Goal: Information Seeking & Learning: Find specific page/section

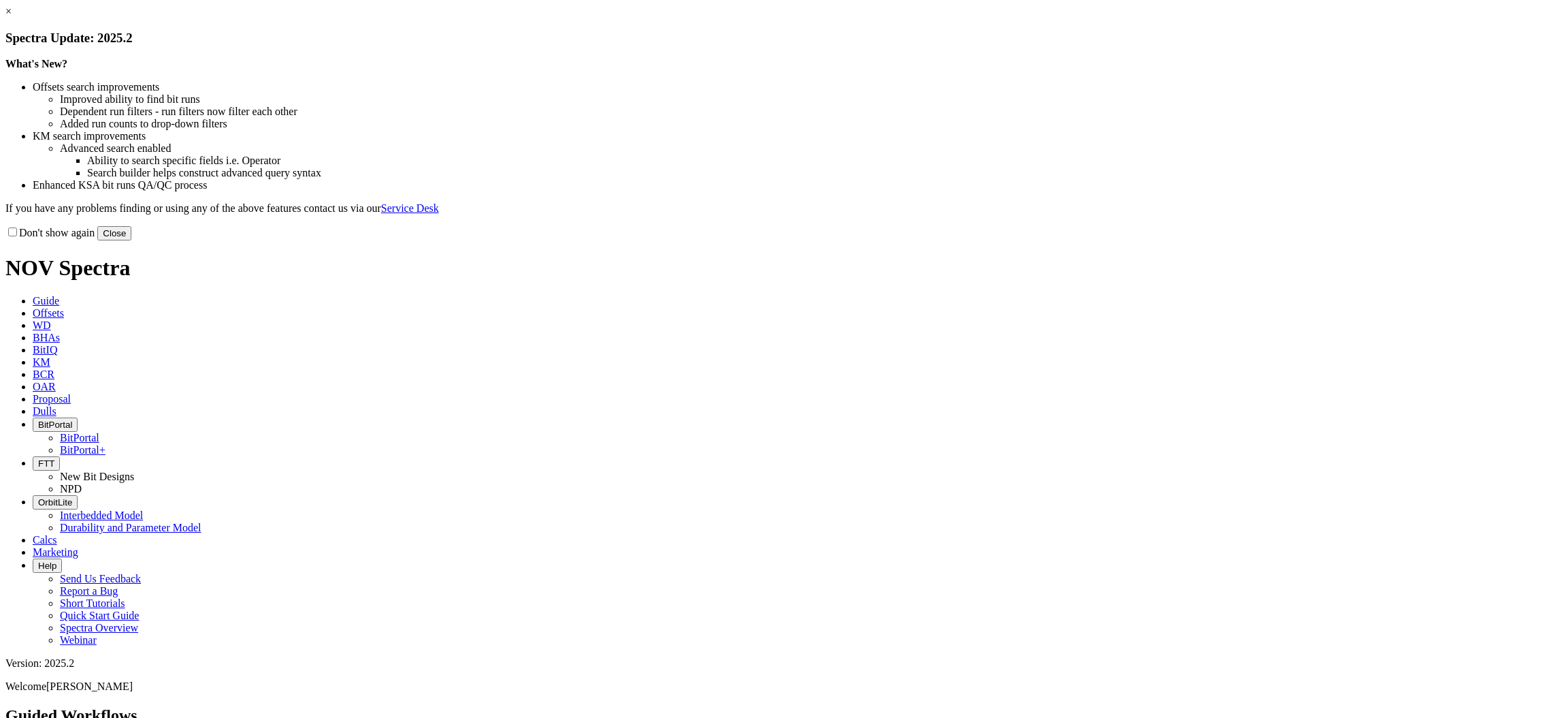
click at [131, 241] on button "Close" at bounding box center [114, 234] width 34 height 14
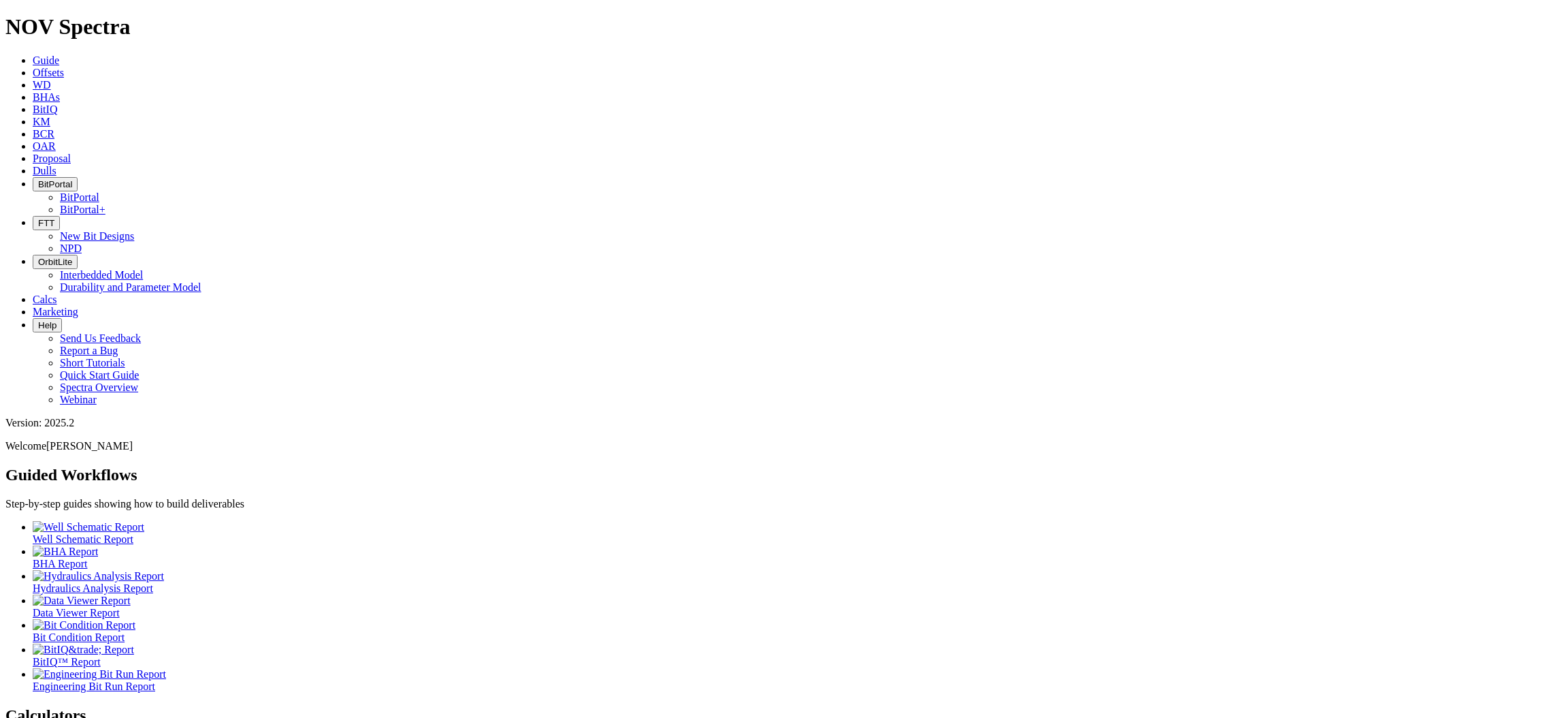
click at [64, 66] on span "Offsets" at bounding box center [49, 72] width 31 height 11
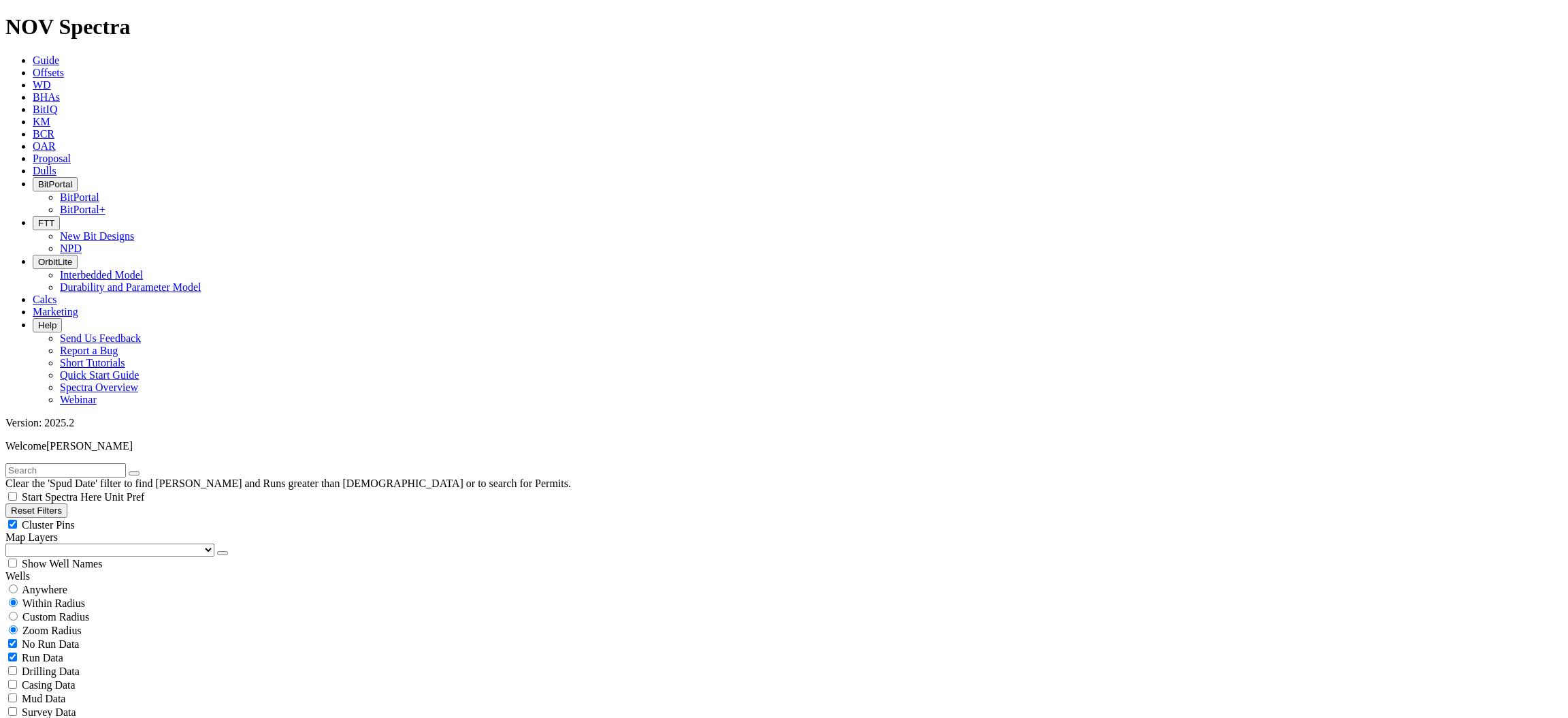
click at [62, 584] on span "Anywhere" at bounding box center [45, 589] width 46 height 11
radio input "true"
radio input "false"
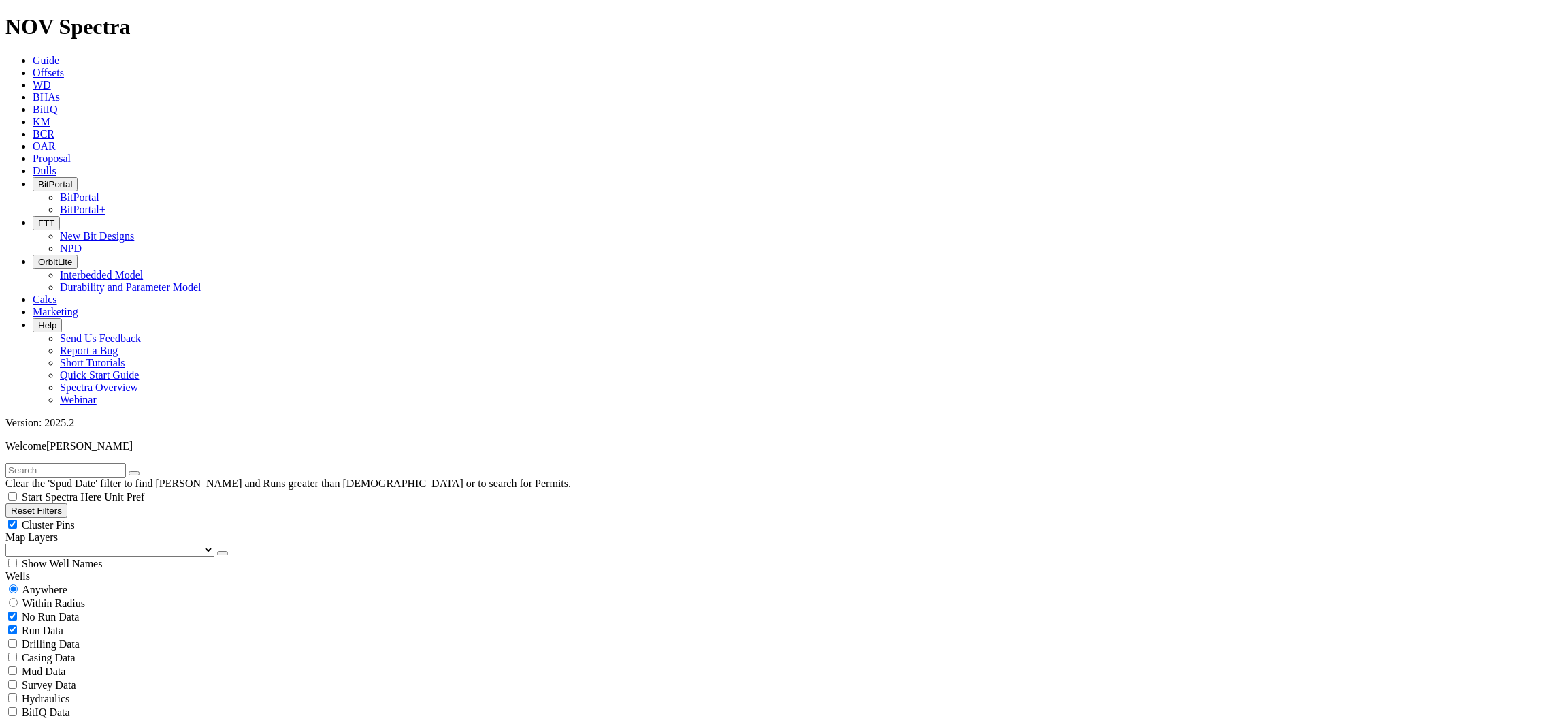
radio input "true"
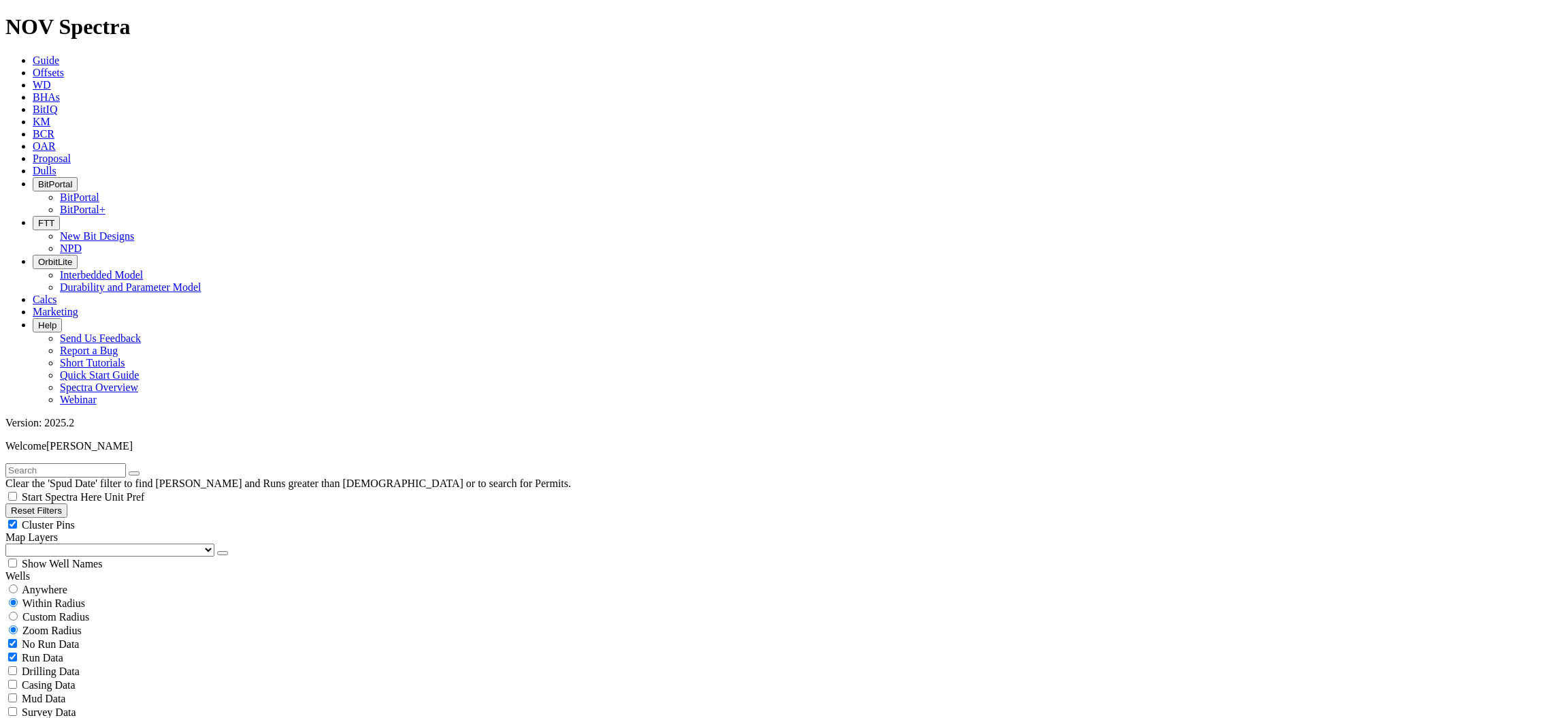
scroll to position [40899, 0]
click at [44, 463] on input "text" at bounding box center [66, 470] width 121 height 14
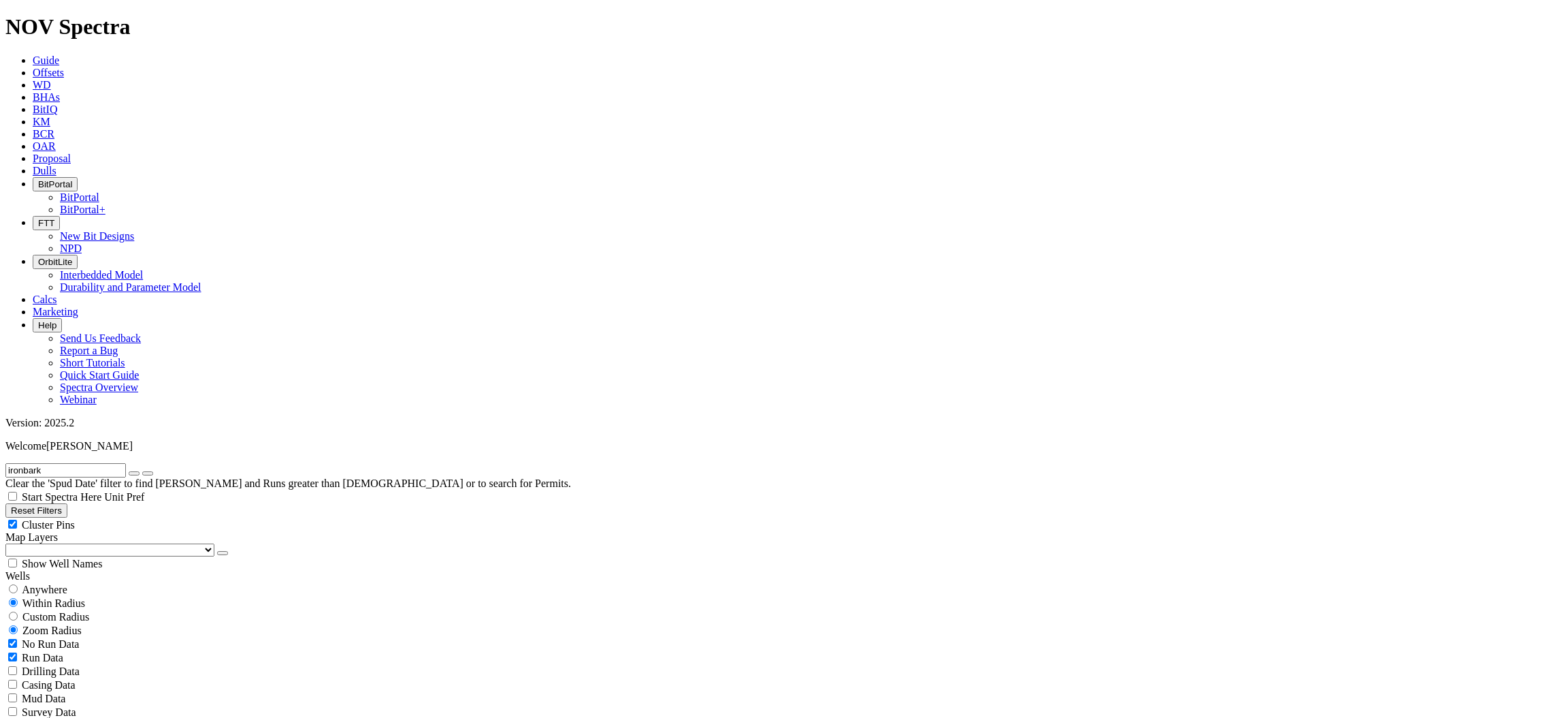
type input "ironbark"
click at [142, 472] on button "submit" at bounding box center [147, 474] width 11 height 4
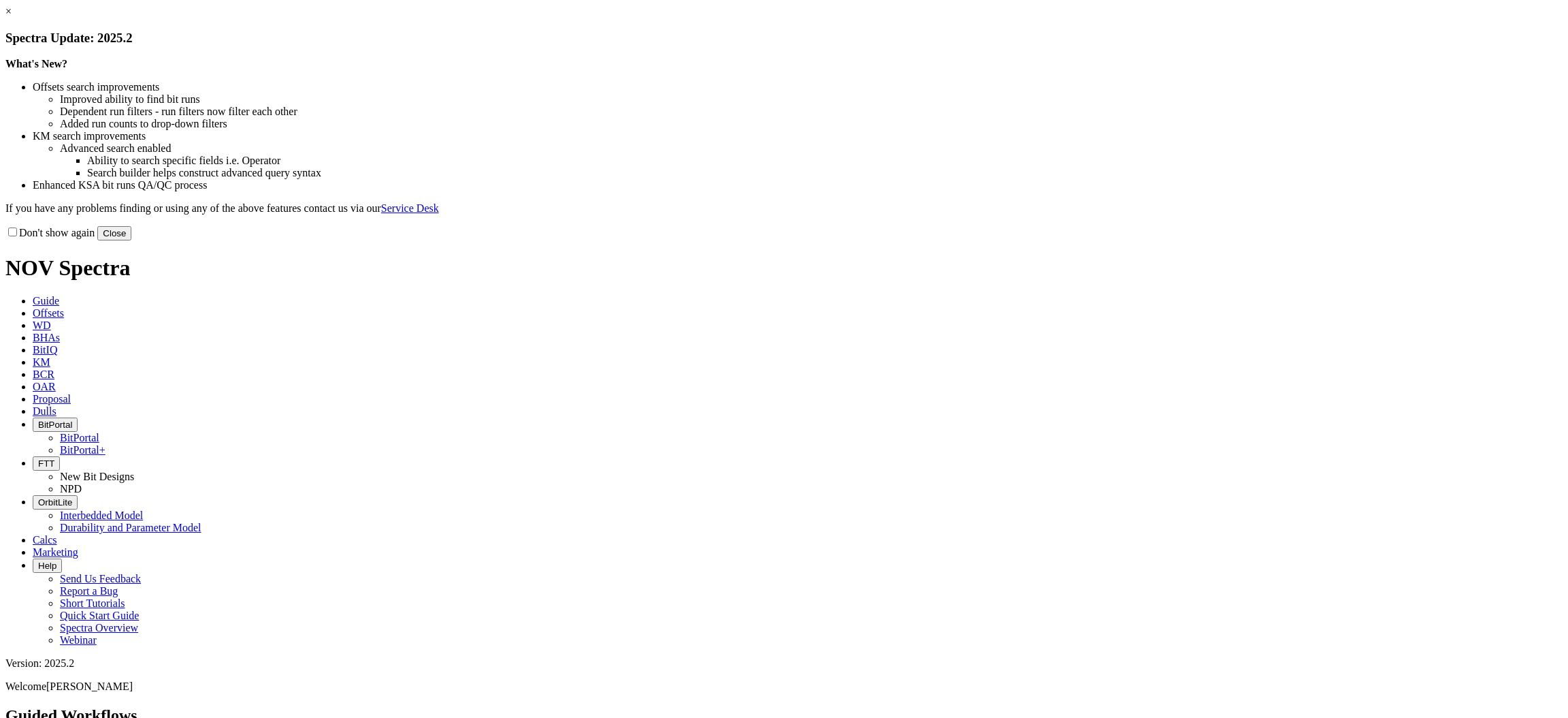
click at [131, 241] on button "Close" at bounding box center [114, 234] width 34 height 14
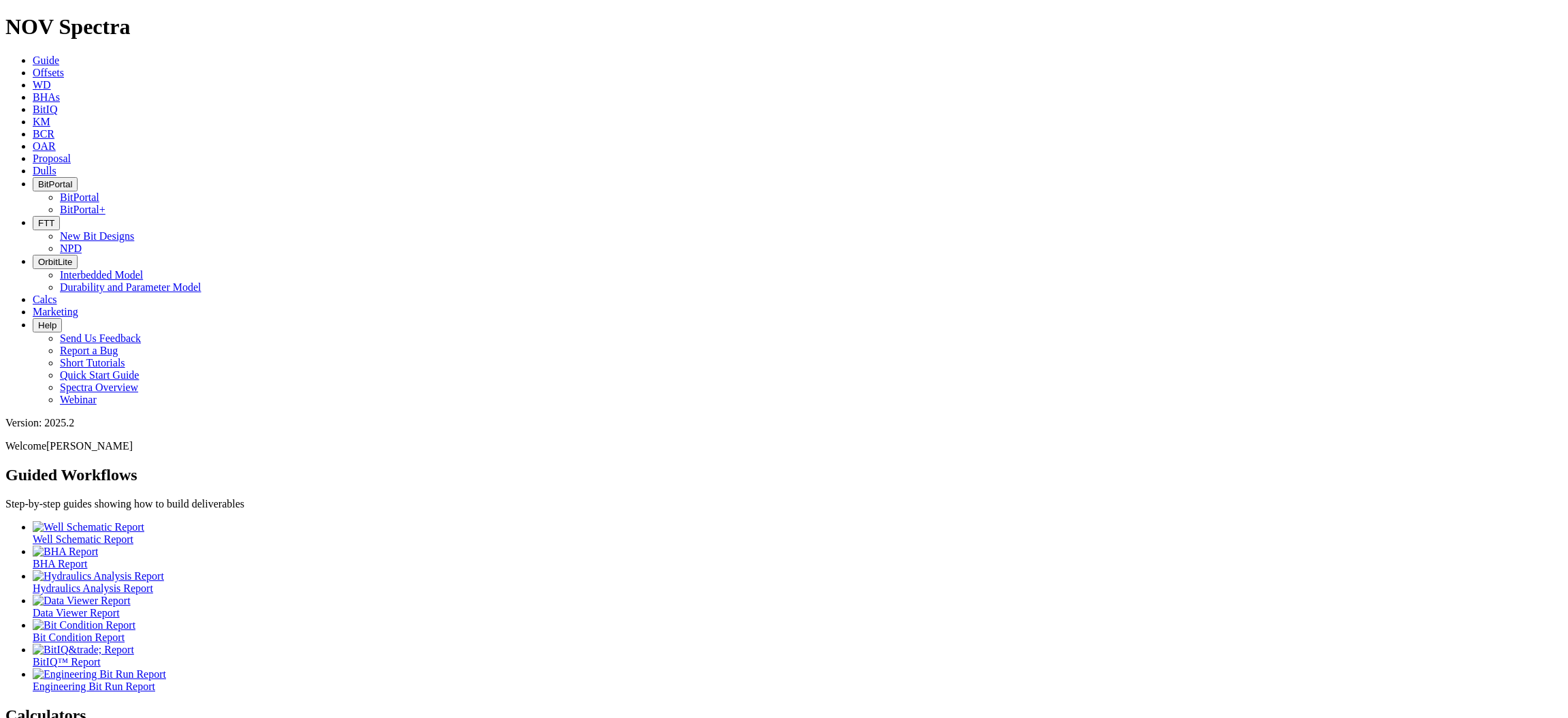
click at [33, 66] on icon at bounding box center [33, 72] width 0 height 11
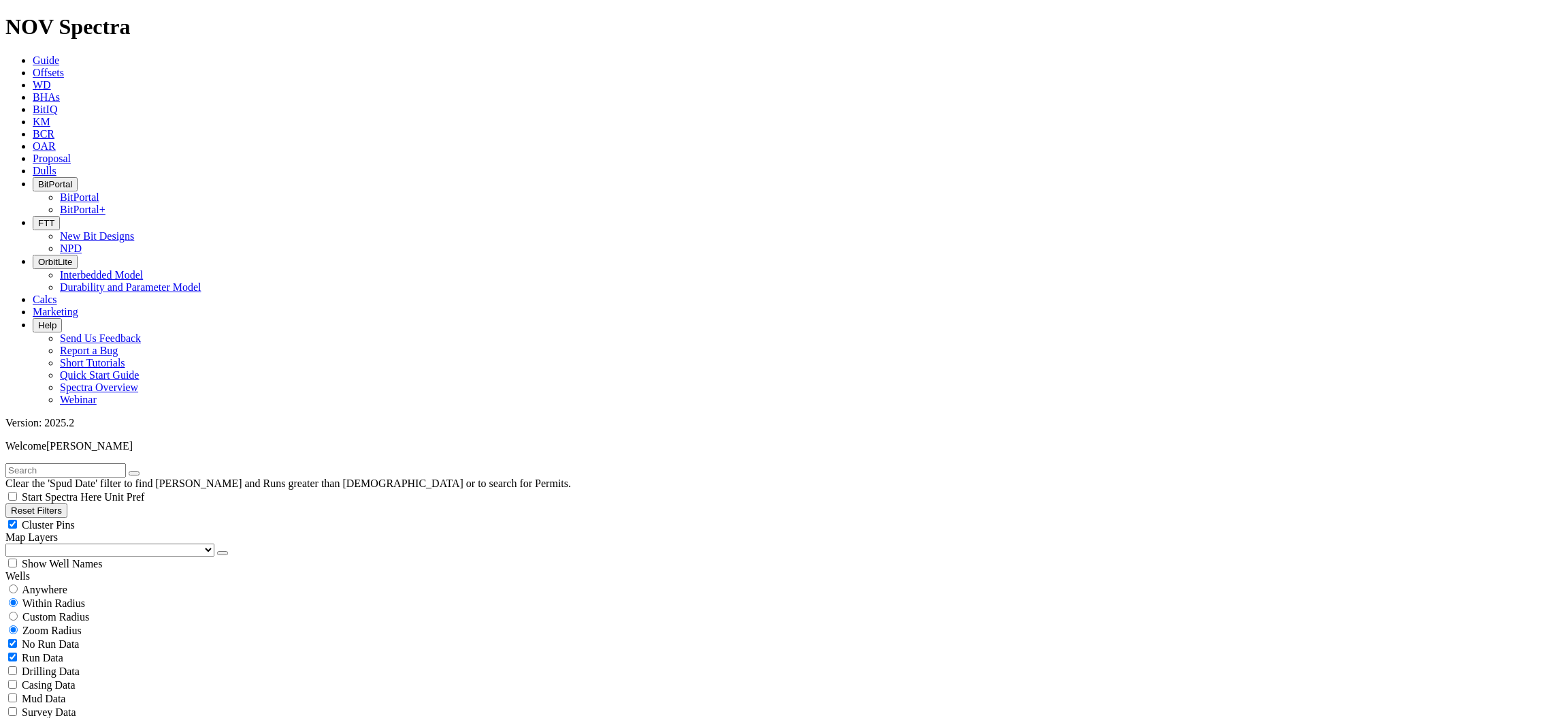
click at [71, 463] on input "text" at bounding box center [66, 470] width 121 height 14
type input "ironbark"
click at [56, 584] on span "Anywhere" at bounding box center [45, 589] width 46 height 11
radio input "true"
radio input "false"
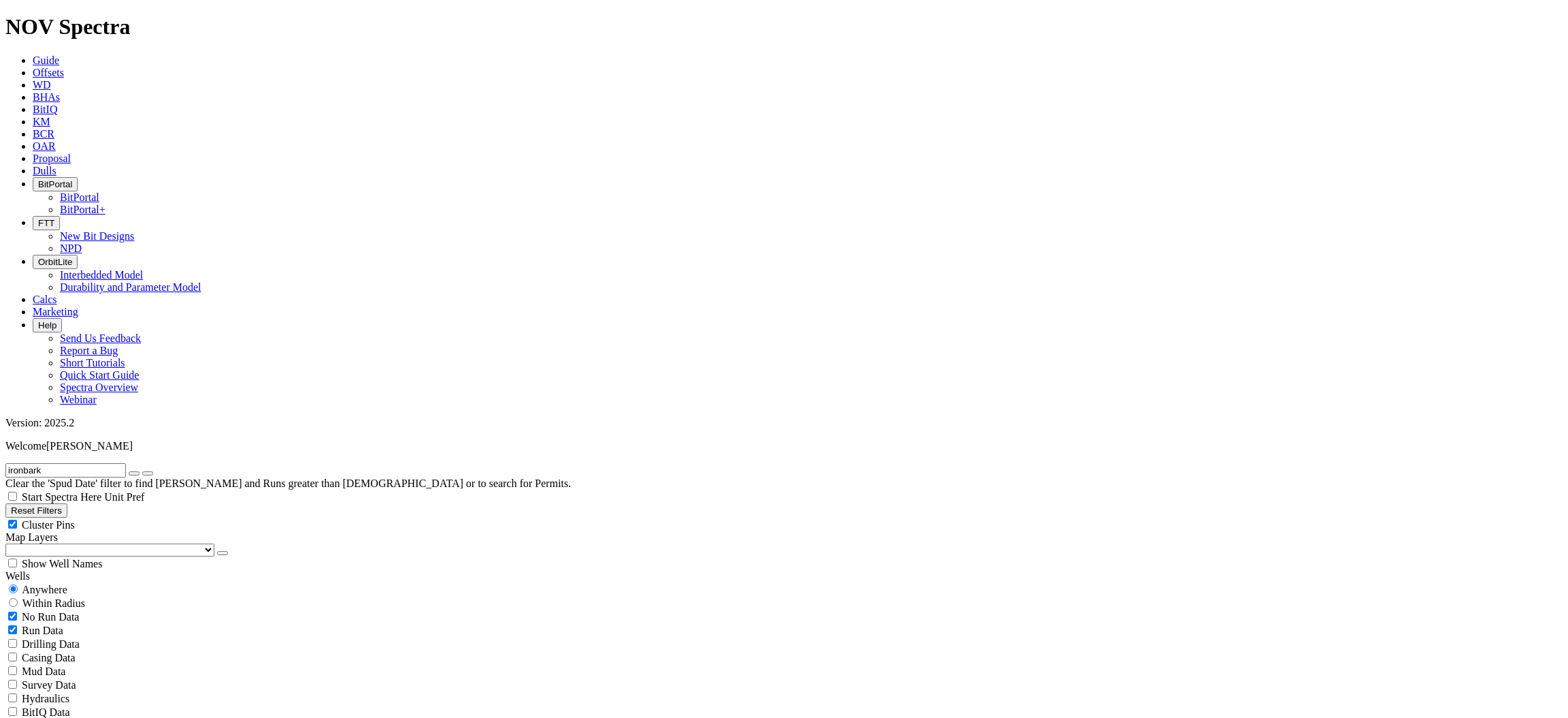
radio input "false"
radio input "true"
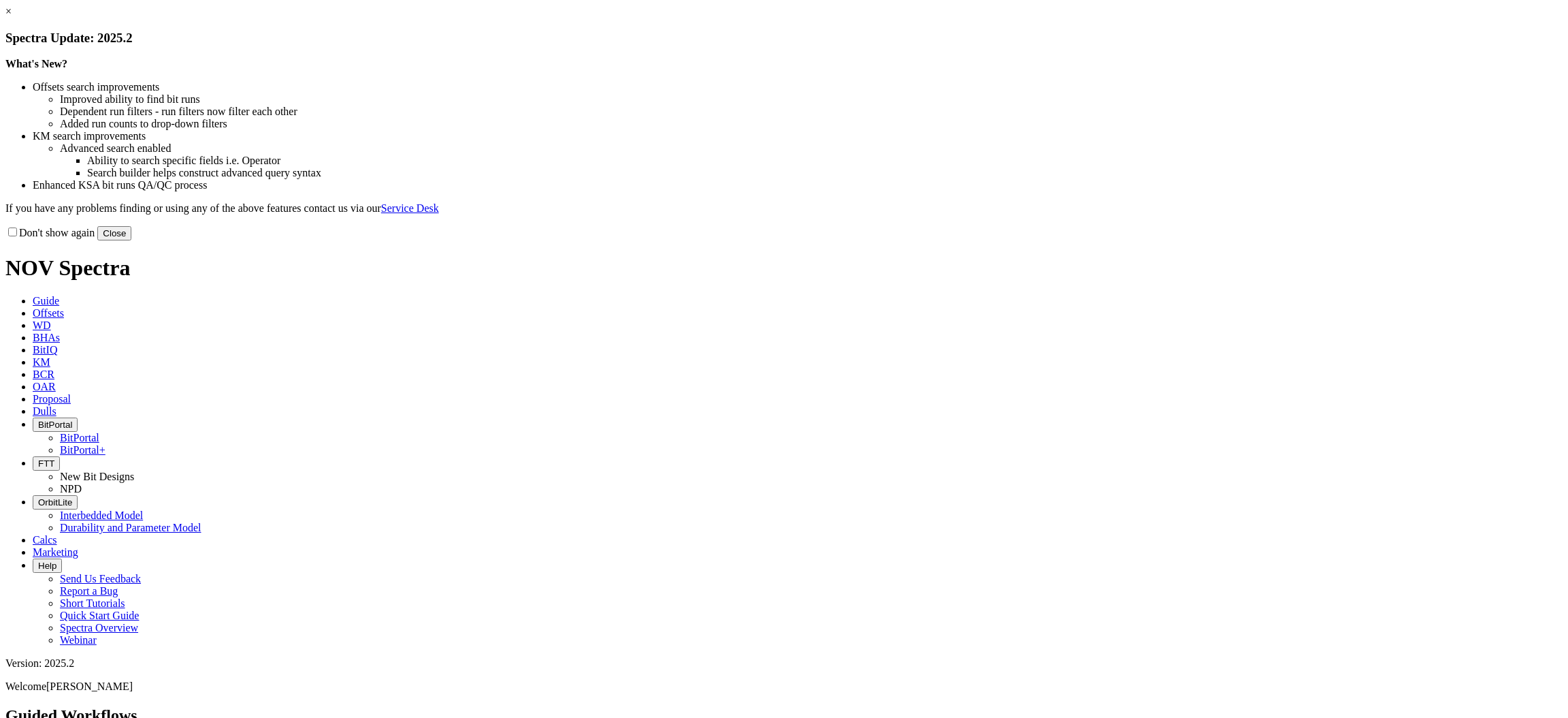
click at [131, 241] on button "Close" at bounding box center [114, 234] width 34 height 14
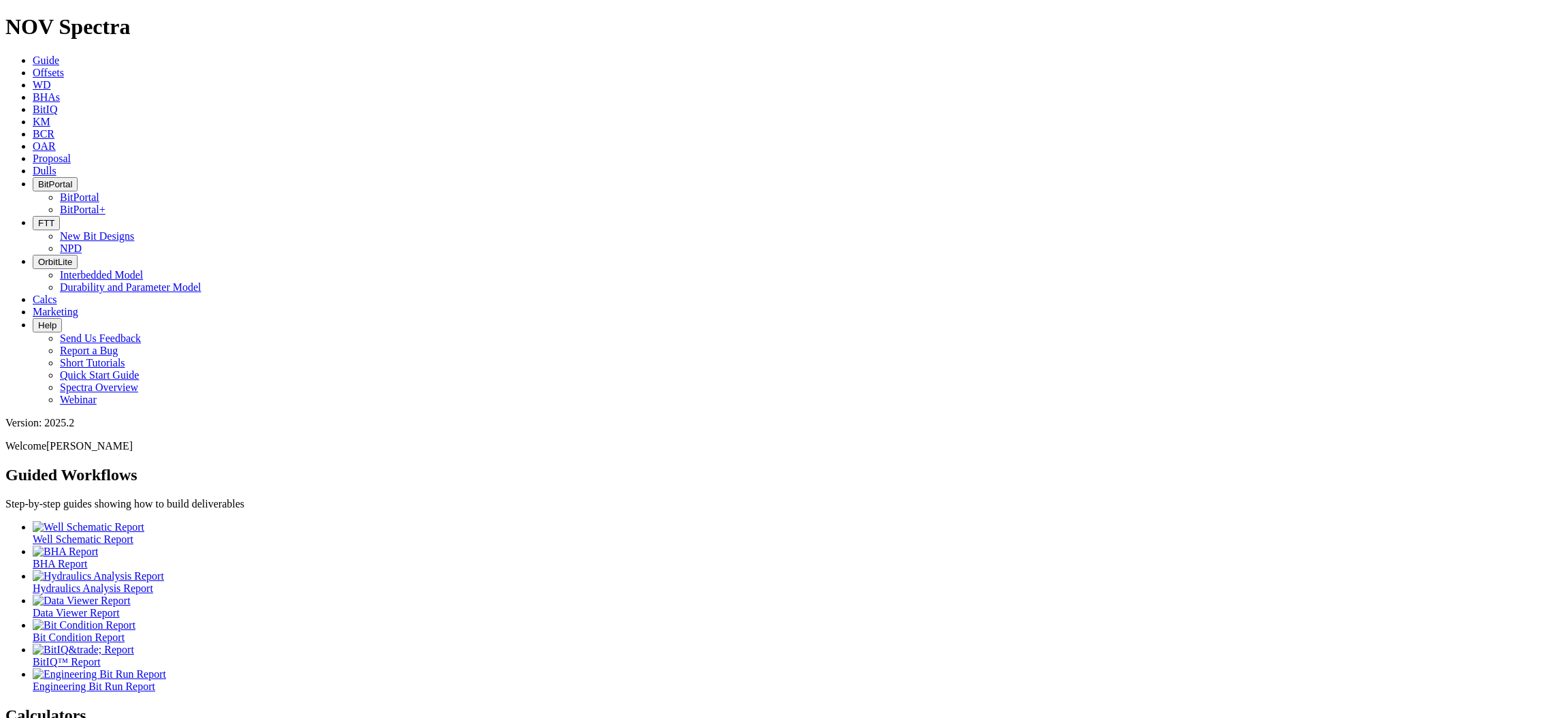
click at [33, 66] on icon at bounding box center [33, 72] width 0 height 11
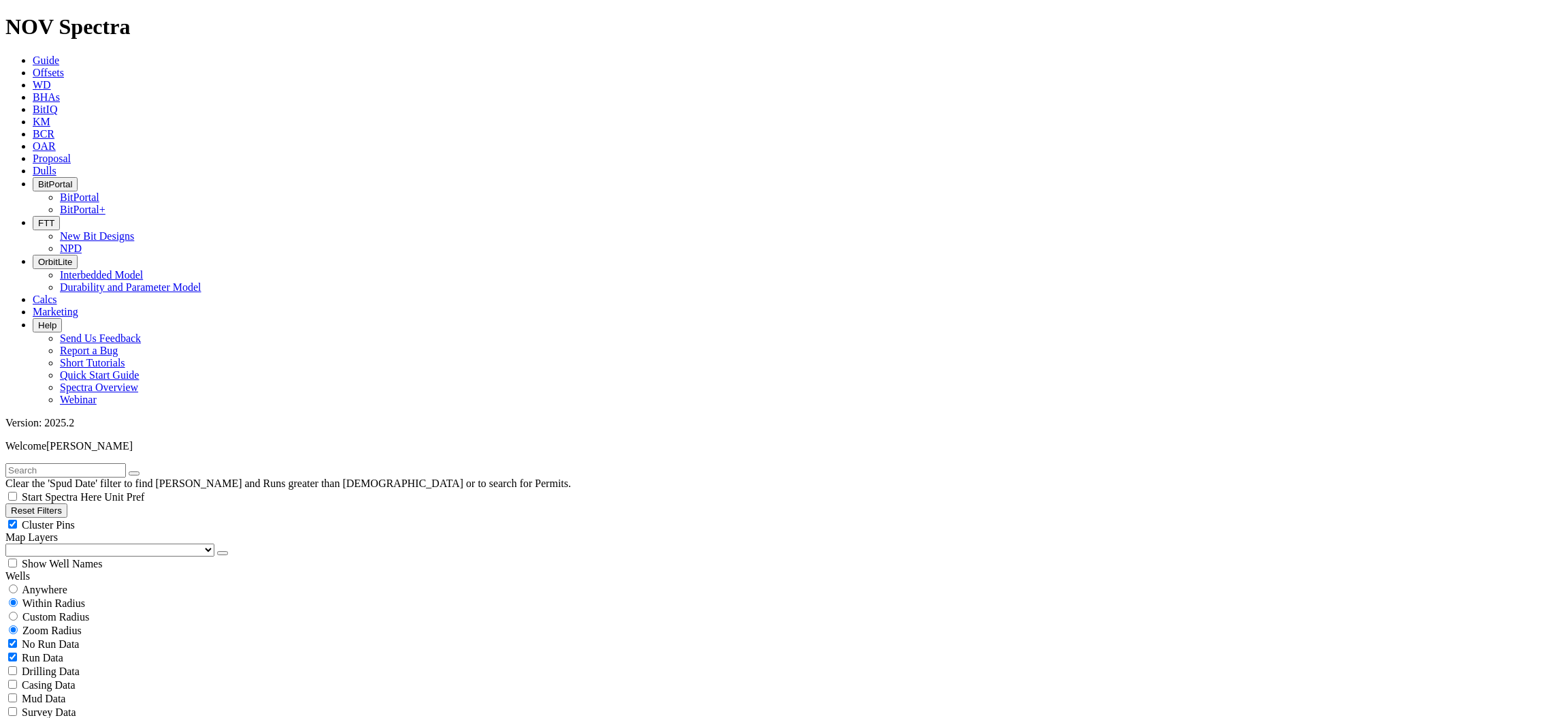
click at [59, 584] on span "Anywhere" at bounding box center [45, 589] width 46 height 11
radio input "true"
radio input "false"
click at [126, 463] on input "text" at bounding box center [66, 470] width 121 height 14
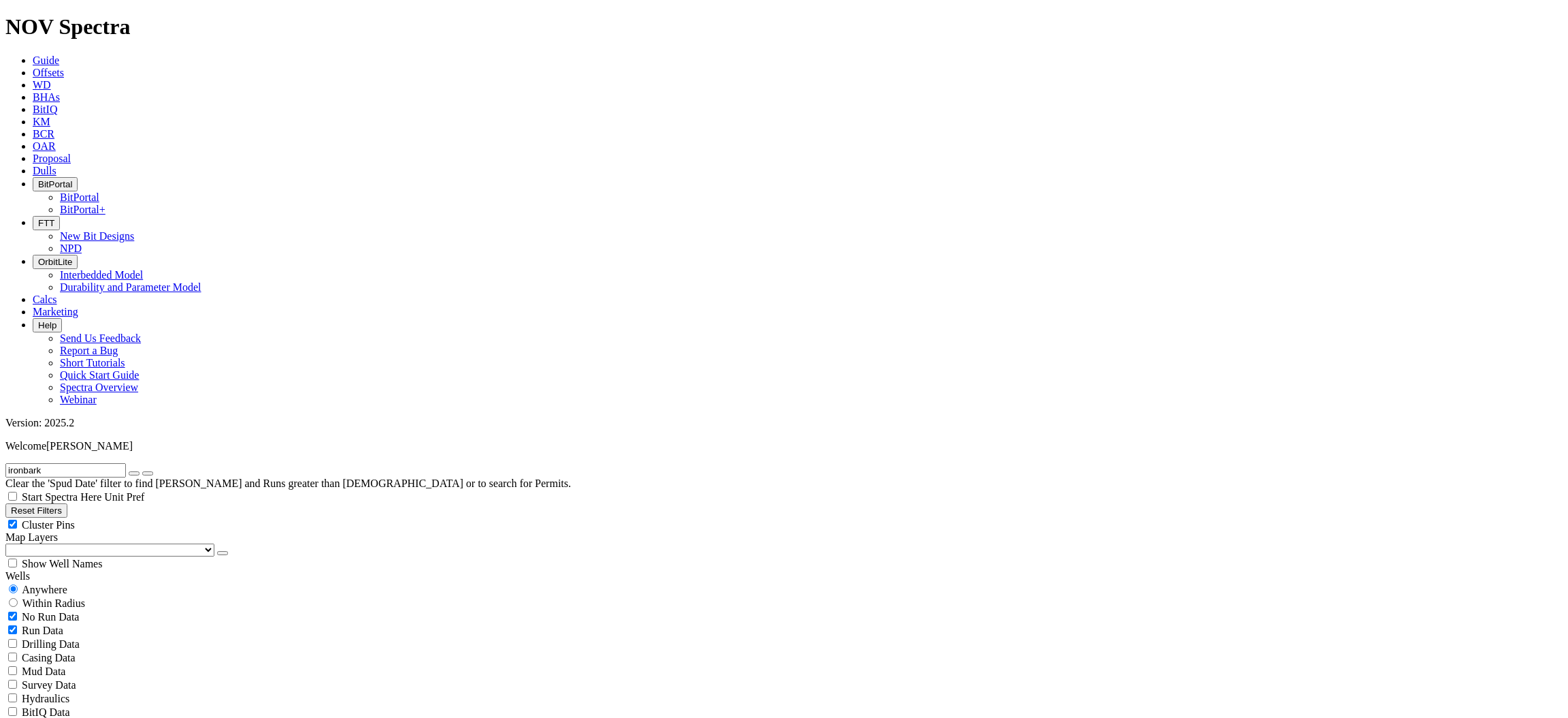
type input "ironbark"
click at [142, 472] on button "submit" at bounding box center [147, 474] width 11 height 4
radio input "false"
radio input "true"
